Goal: Navigation & Orientation: Go to known website

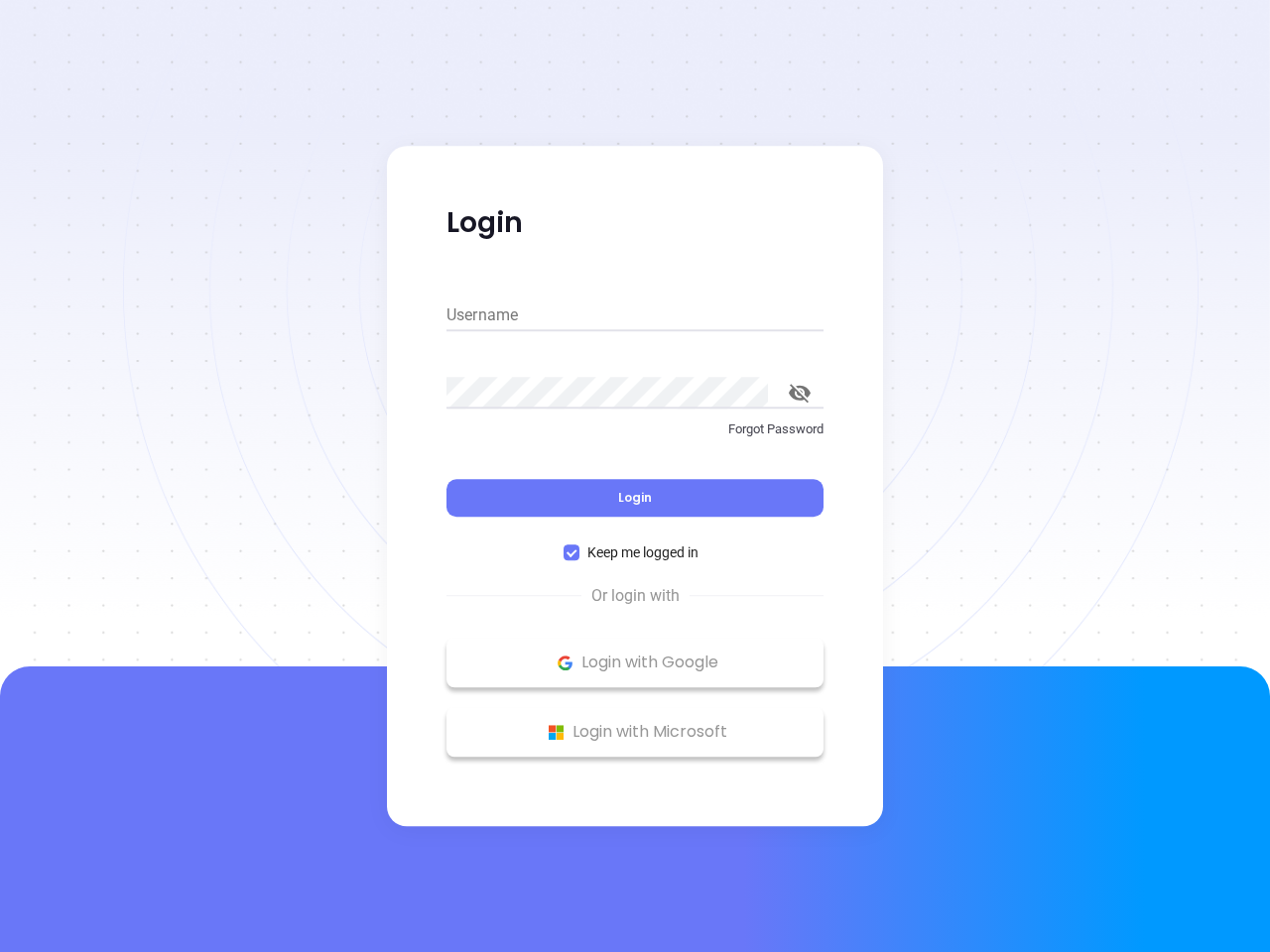
click at [635, 476] on div "Login" at bounding box center [634, 485] width 377 height 62
click at [635, 315] on input "Username" at bounding box center [634, 315] width 377 height 32
click at [799, 393] on icon "toggle password visibility" at bounding box center [799, 393] width 22 height 19
click at [635, 497] on span "Login" at bounding box center [635, 496] width 34 height 17
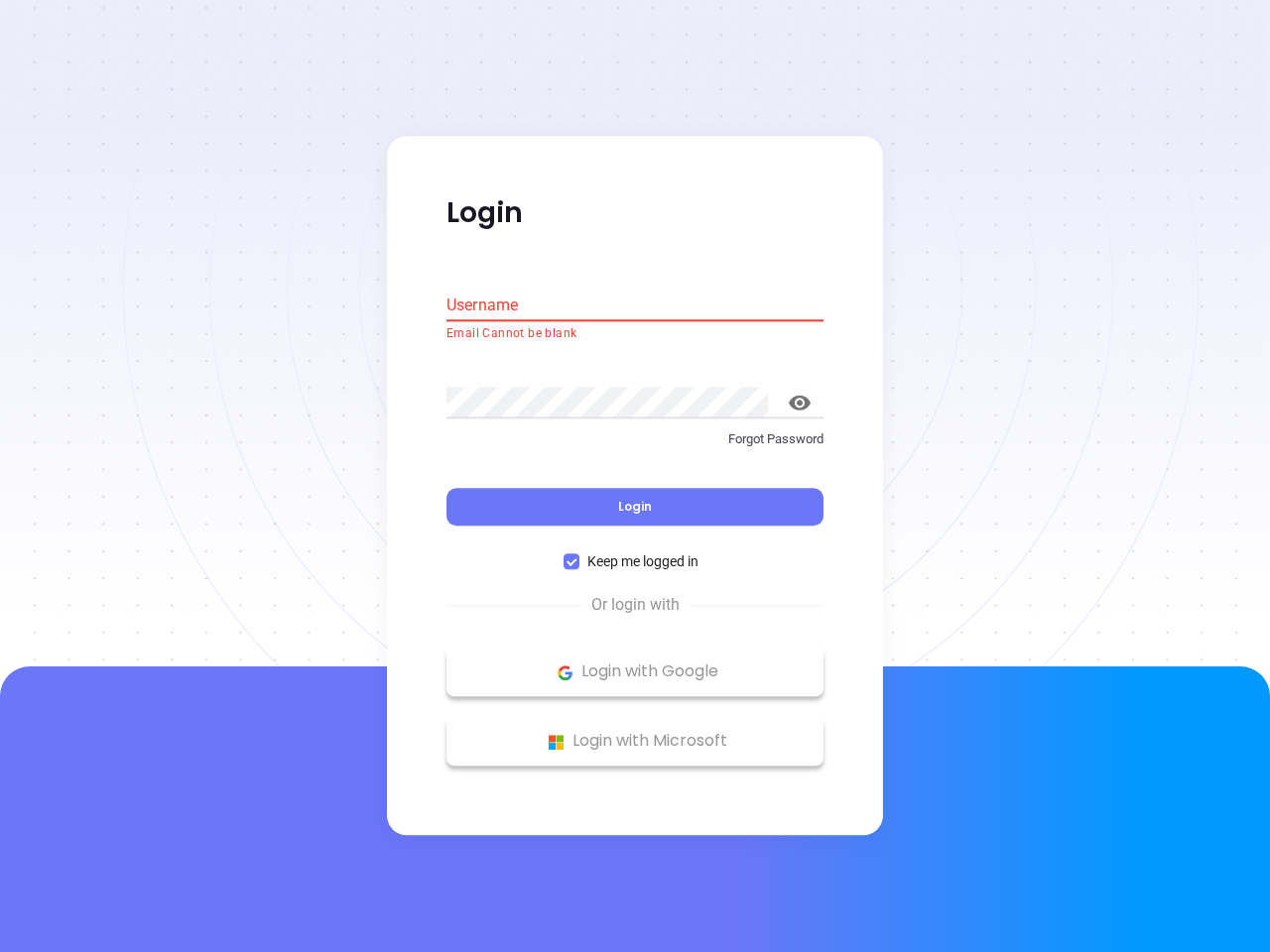
click at [635, 552] on span "Keep me logged in" at bounding box center [643, 562] width 127 height 22
click at [579, 554] on input "Keep me logged in" at bounding box center [571, 562] width 16 height 16
checkbox input "false"
click at [635, 663] on p "Login with Google" at bounding box center [634, 672] width 357 height 30
click at [635, 731] on p "Login with Microsoft" at bounding box center [634, 741] width 357 height 30
